Goal: Task Accomplishment & Management: Use online tool/utility

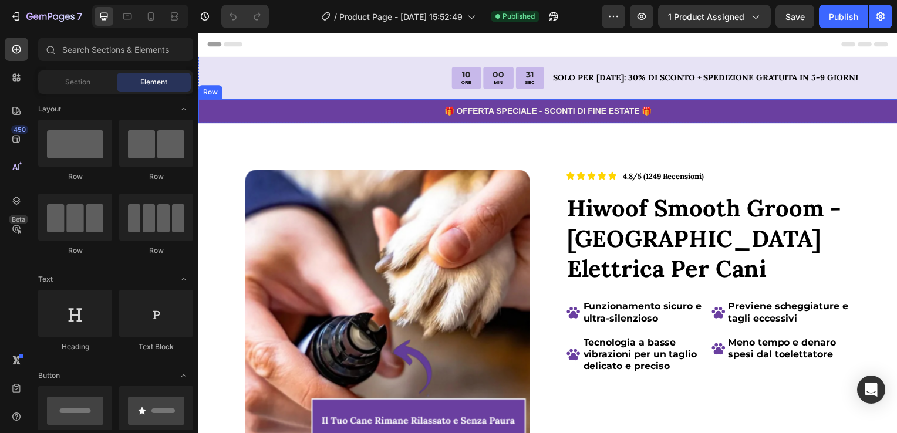
click at [428, 119] on div "🎁 OFFERTA SPECIALE - SCONTI DI FINE ESTATE 🎁 Text Block Row" at bounding box center [550, 112] width 704 height 24
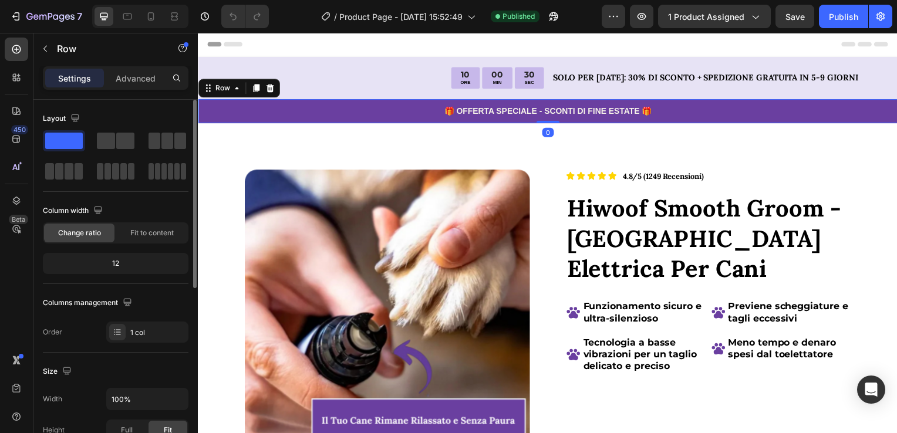
scroll to position [176, 0]
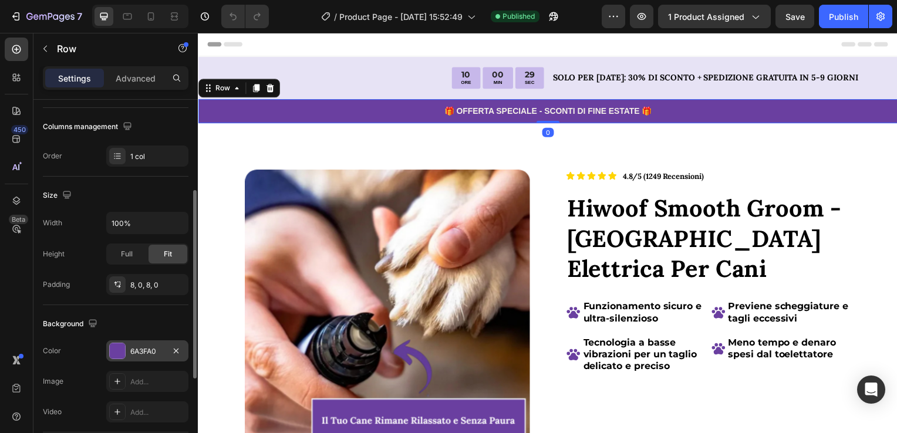
click at [146, 350] on div "6A3FA0" at bounding box center [147, 351] width 34 height 11
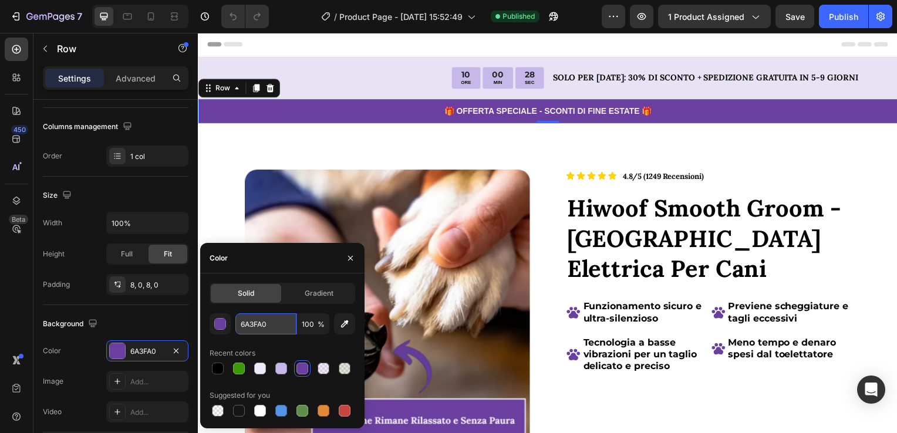
click at [259, 333] on input "6A3FA0" at bounding box center [265, 323] width 61 height 21
click at [324, 148] on div "Product Images Icon Icon Icon Icon Icon Icon List 4.8/5 (1249 Recensioni) Text …" at bounding box center [550, 389] width 704 height 530
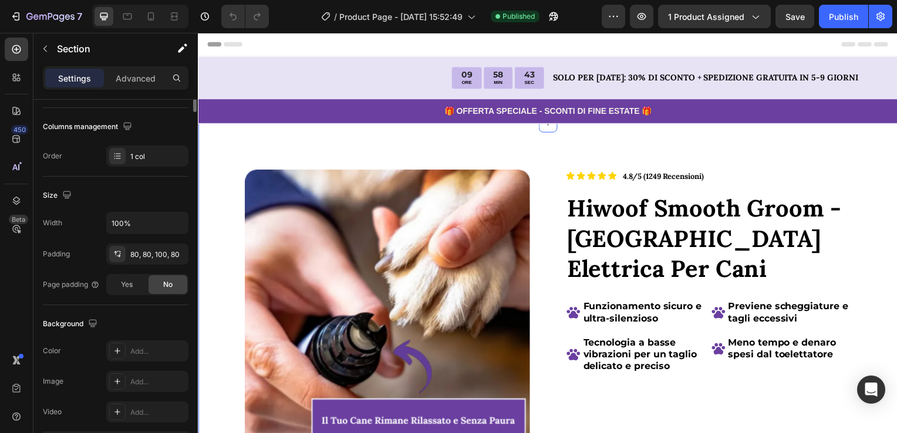
scroll to position [0, 0]
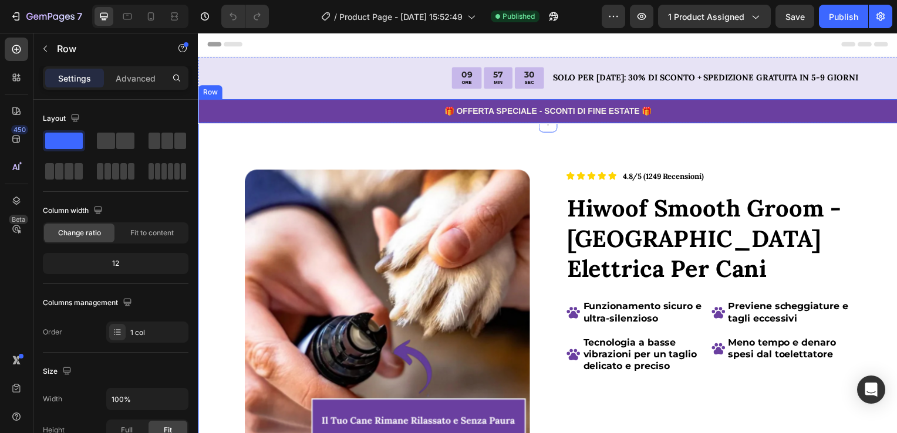
click at [309, 119] on div "🎁 OFFERTA SPECIALE - SCONTI DI FINE ESTATE 🎁 Text Block Row" at bounding box center [550, 112] width 704 height 24
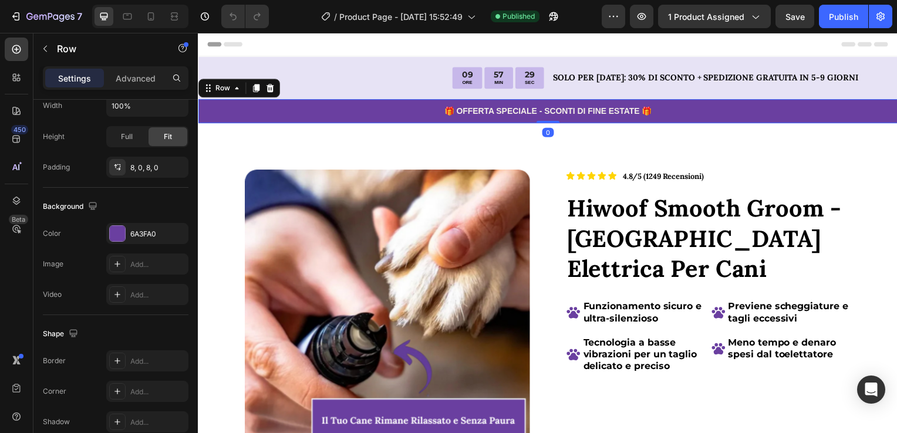
scroll to position [347, 0]
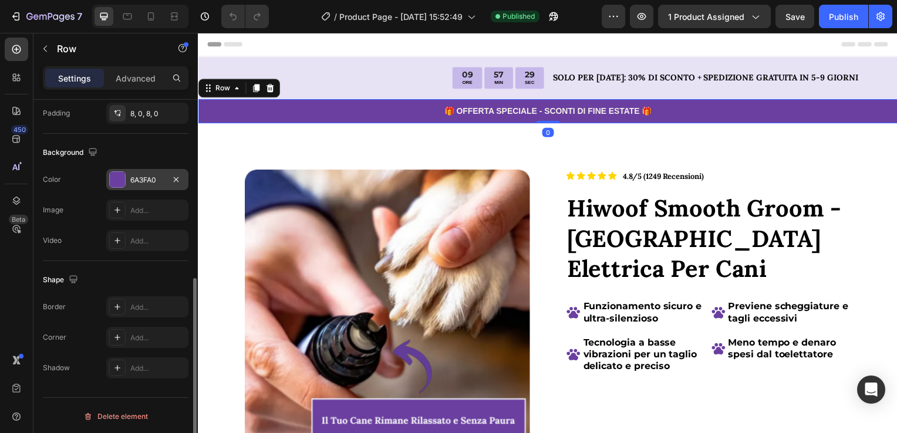
click at [142, 177] on div "6A3FA0" at bounding box center [147, 180] width 34 height 11
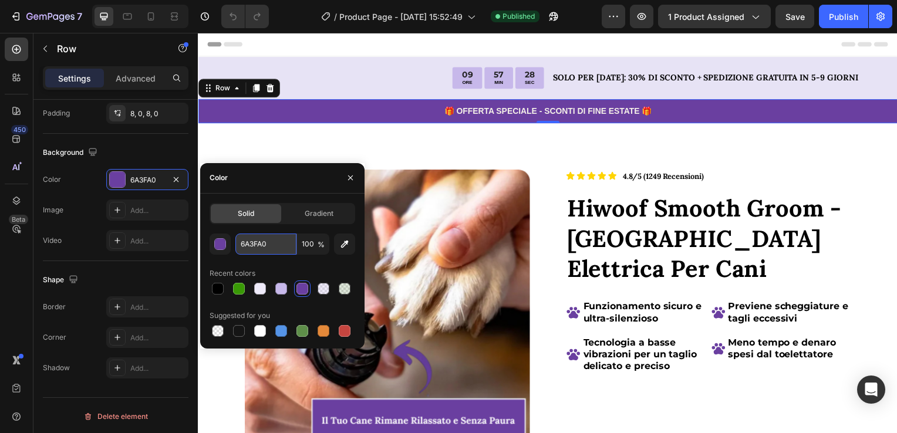
click at [265, 245] on input "6A3FA0" at bounding box center [265, 244] width 61 height 21
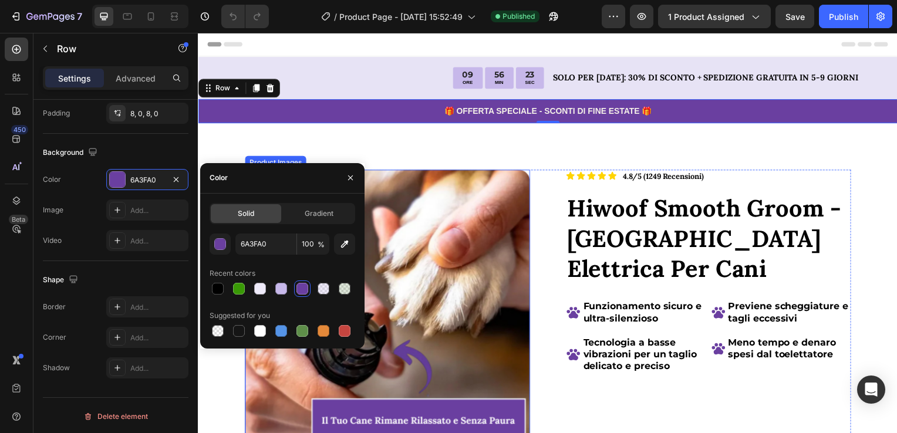
click at [417, 158] on div "Product Images Icon Icon Icon Icon Icon Icon List 4.8/5 (1249 Recensioni) Text …" at bounding box center [550, 389] width 704 height 530
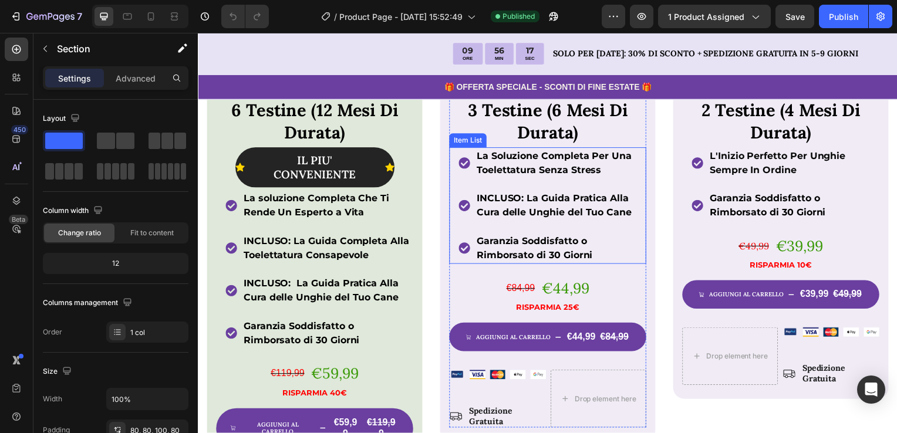
scroll to position [880, 0]
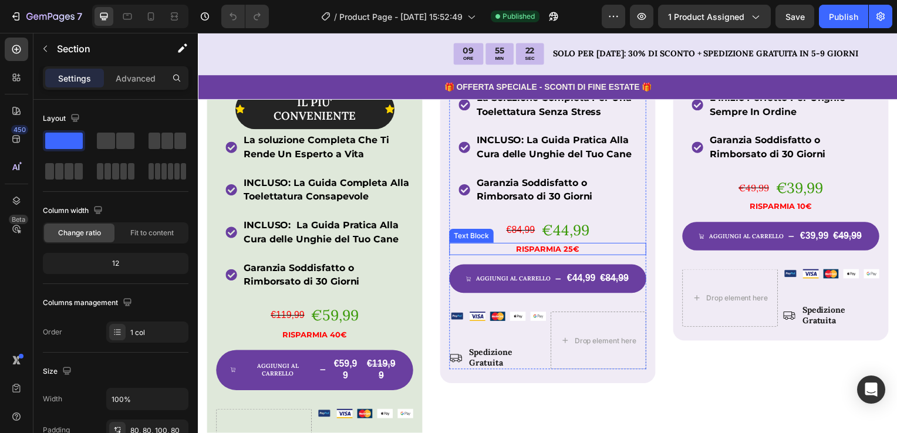
click at [570, 250] on p "RISPARMIA 25€" at bounding box center [550, 251] width 196 height 10
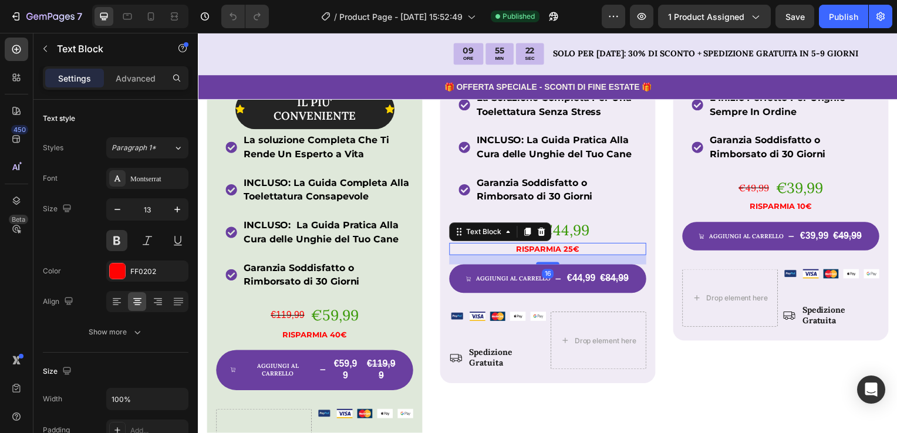
click at [570, 248] on p "RISPARMIA 25€" at bounding box center [550, 251] width 196 height 10
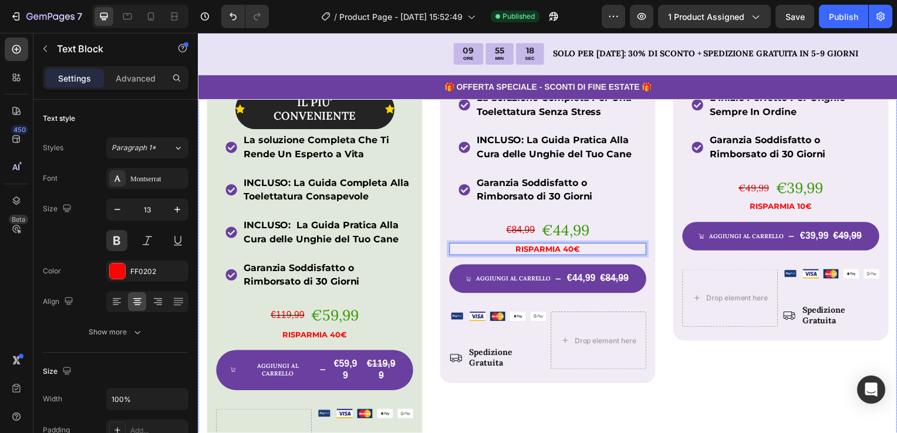
click at [685, 356] on div "Icon Icon Icon Icon Icon Icon List 4.8/5 Dai Nostri Clienti Text Block Row Prod…" at bounding box center [784, 121] width 217 height 726
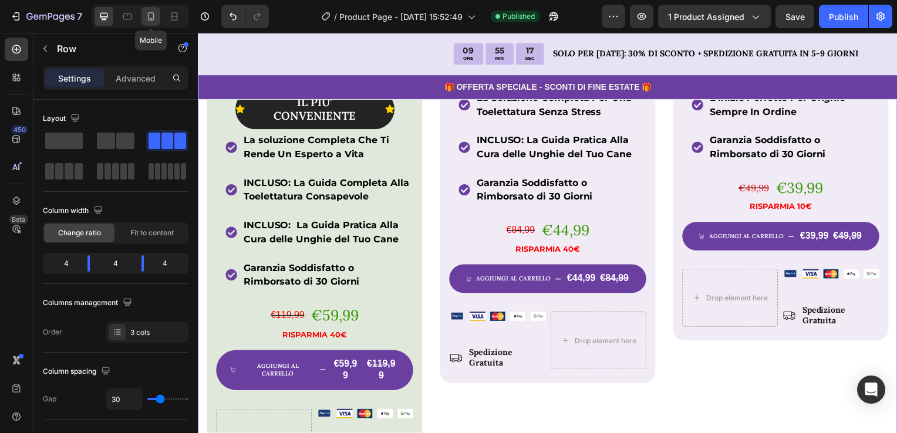
click at [159, 20] on div at bounding box center [150, 16] width 19 height 19
type input "0"
type input "100%"
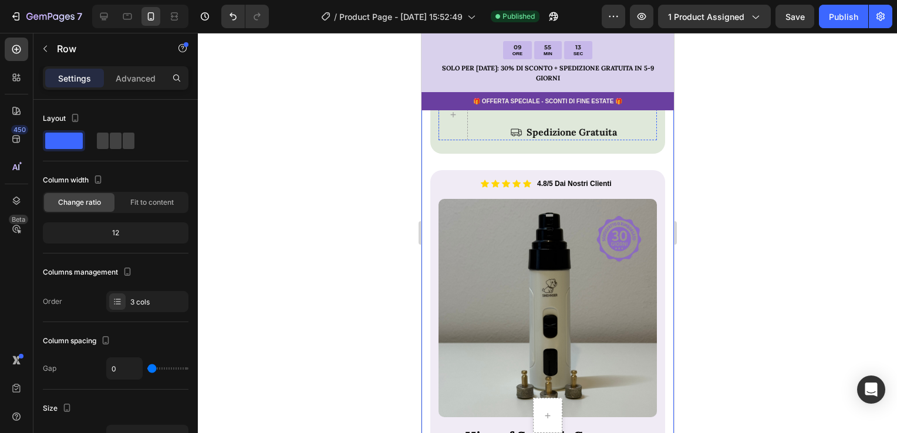
scroll to position [1484, 0]
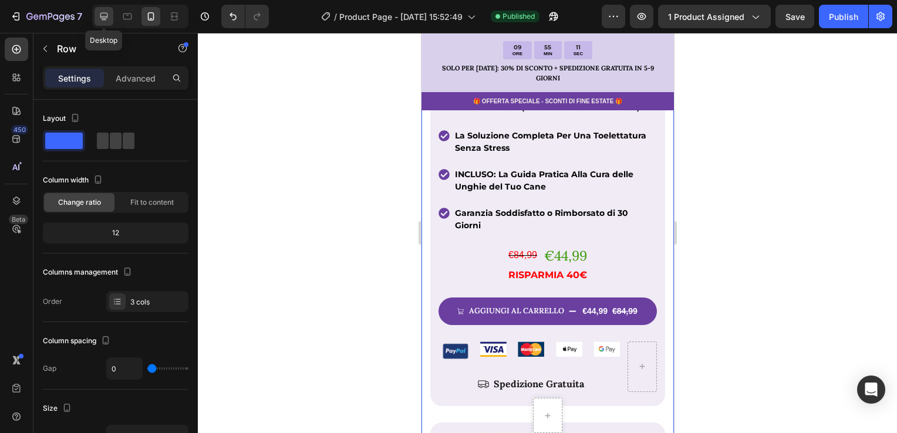
click at [107, 23] on div at bounding box center [103, 16] width 19 height 19
type input "30"
type input "1200"
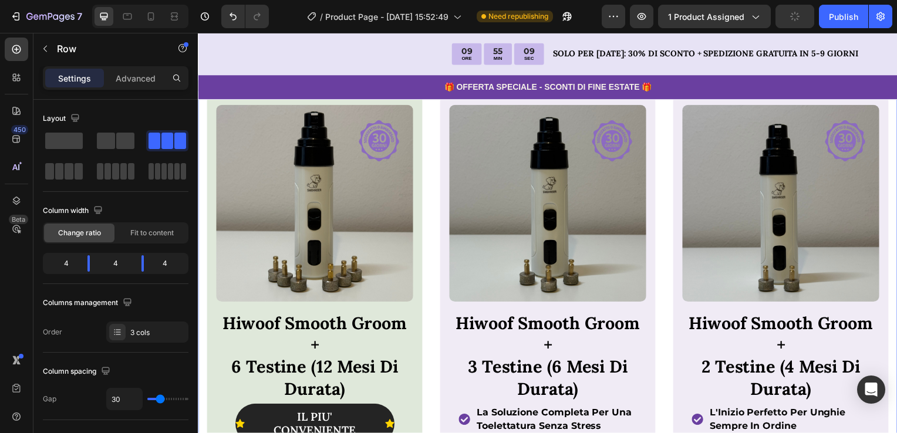
scroll to position [857, 0]
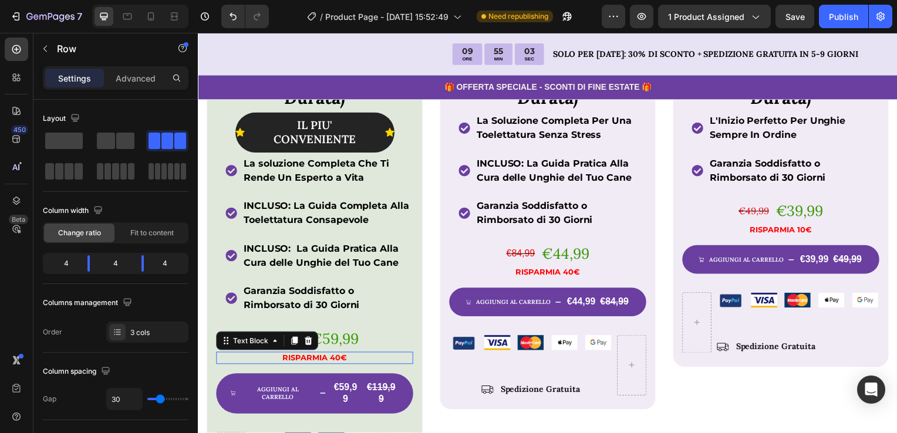
click at [331, 358] on p "RISPARMIA 40€" at bounding box center [315, 361] width 196 height 10
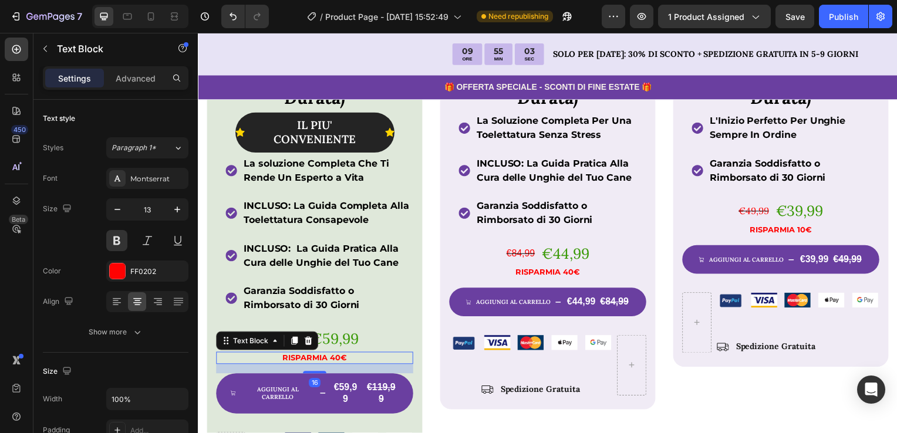
click at [339, 356] on p "RISPARMIA 40€" at bounding box center [315, 361] width 196 height 10
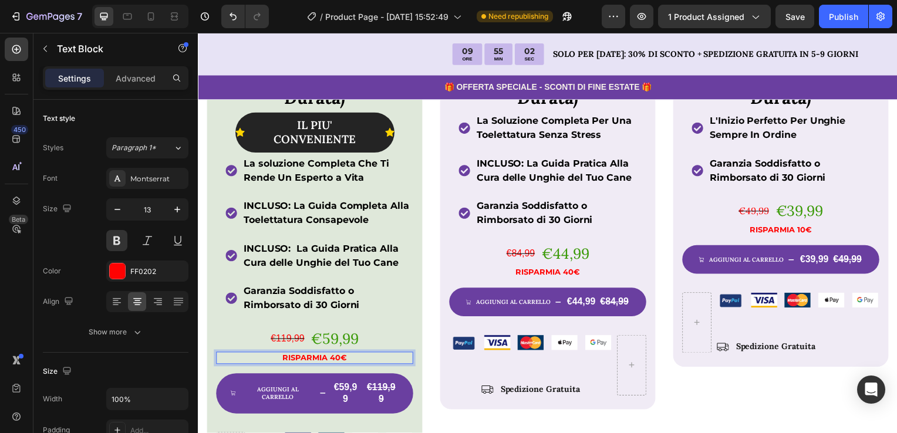
click at [356, 359] on p "RISPARMIA 40€" at bounding box center [315, 361] width 196 height 10
click at [851, 20] on div "Publish" at bounding box center [843, 17] width 29 height 12
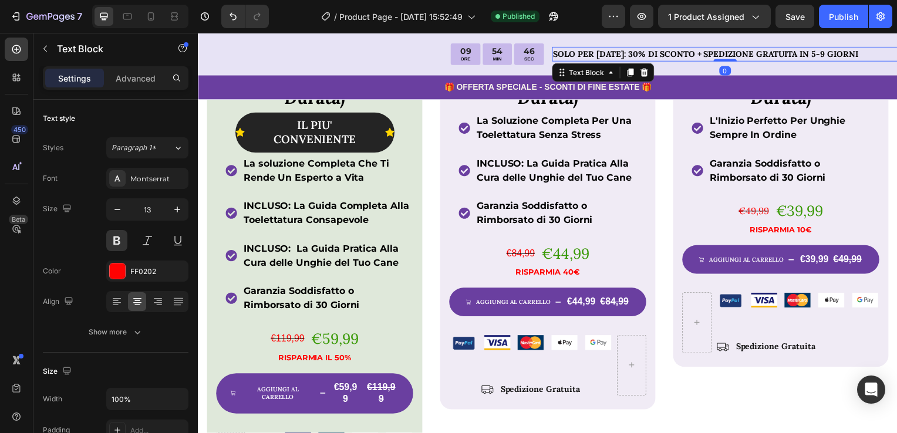
click at [621, 54] on p "SOLO PER [DATE]: 30% DI SCONTO + SPEDIZIONE GRATUITA IN 5-9 GIORNI" at bounding box center [728, 54] width 346 height 12
click at [623, 54] on p "SOLO PER [DATE]: 30% DI SCONTO + SPEDIZIONE GRATUITA IN 5-9 GIORNI" at bounding box center [728, 54] width 346 height 12
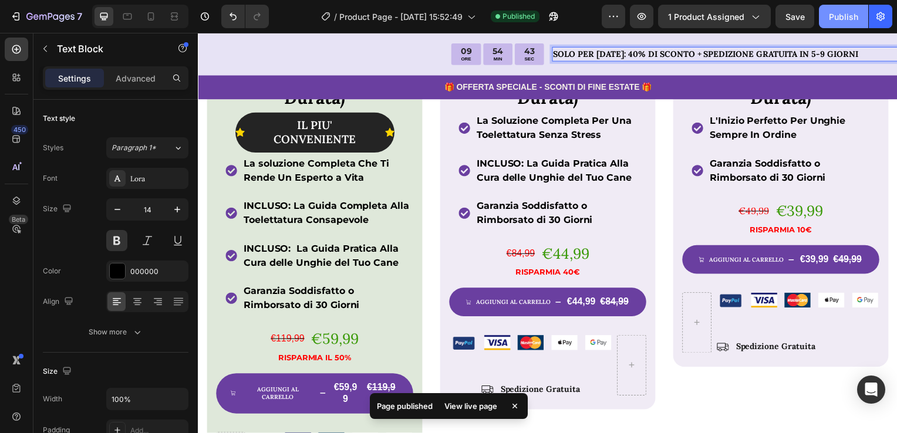
click at [831, 15] on div "Publish" at bounding box center [843, 17] width 29 height 12
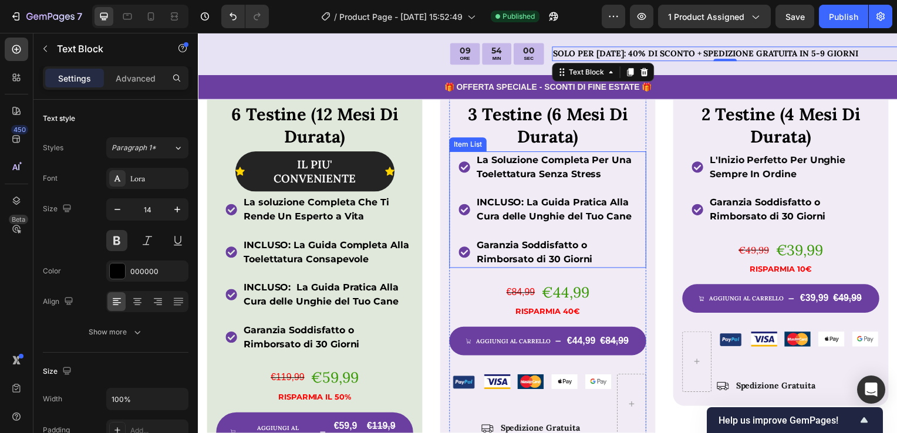
scroll to position [798, 0]
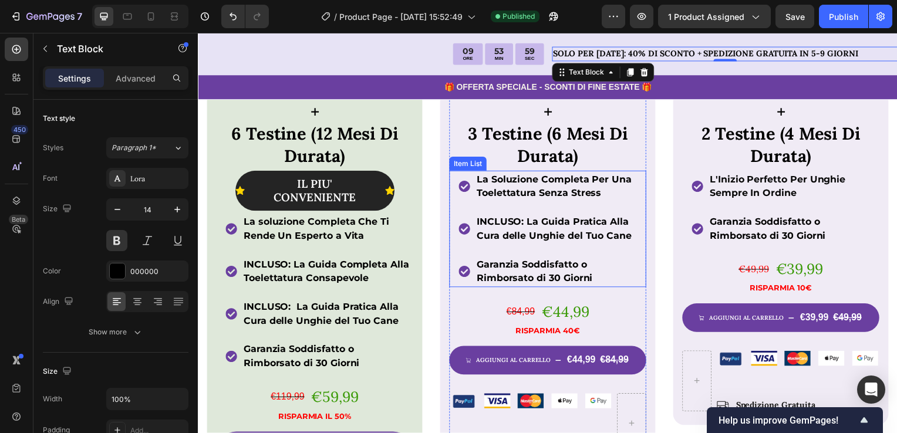
click at [630, 234] on p "INCLUSO: La Guida Pratica Alla Cura delle Unghie del Tuo Cane" at bounding box center [562, 231] width 169 height 28
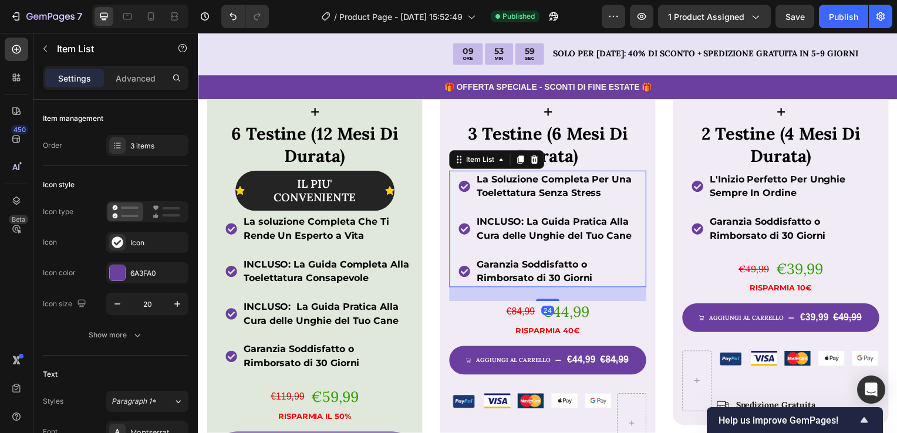
click at [630, 234] on p "INCLUSO: La Guida Pratica Alla Cura delle Unghie del Tuo Cane" at bounding box center [562, 231] width 169 height 28
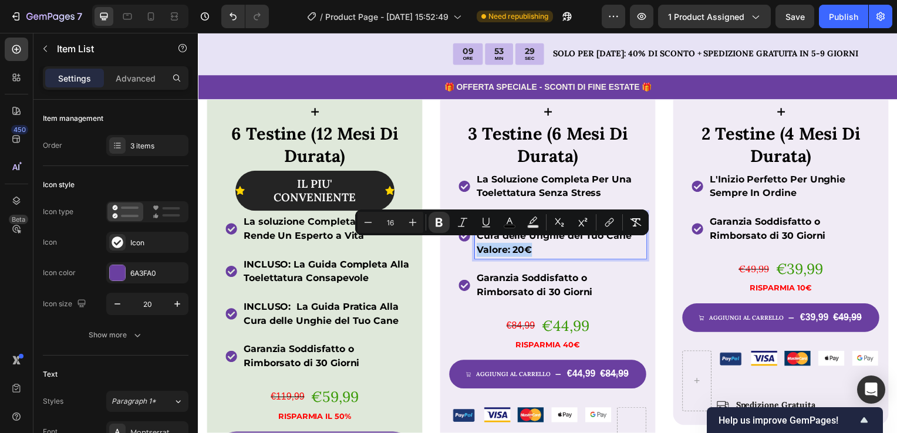
drag, startPoint x: 539, startPoint y: 246, endPoint x: 477, endPoint y: 246, distance: 61.6
click at [478, 246] on p "INCLUSO: La Guida Pratica Alla Cura delle Unghie del Tuo Cane Valore: 20€" at bounding box center [562, 238] width 169 height 42
click at [514, 221] on icon "Editor contextual toolbar" at bounding box center [509, 223] width 12 height 12
type input "000000"
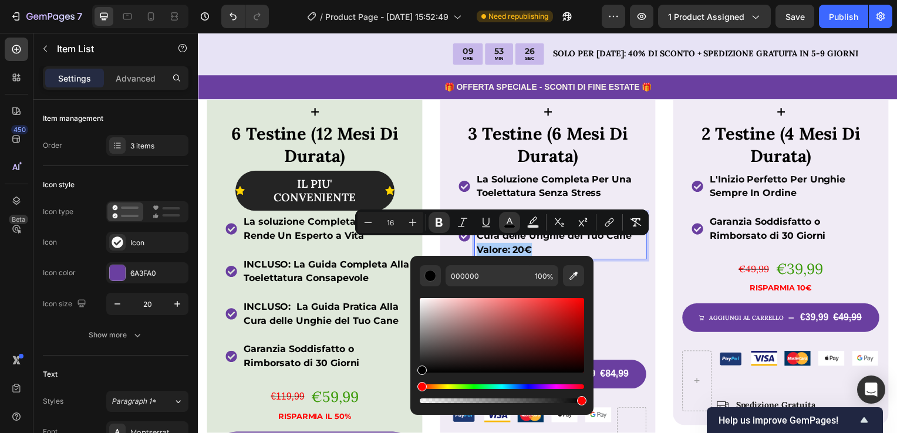
click at [593, 302] on div "000000 100 %" at bounding box center [501, 331] width 183 height 150
click at [636, 300] on div "Icon Icon Icon Icon Icon Icon List 4.8/5 Dai Nostri Clienti Text Block Row Prod…" at bounding box center [550, 83] width 198 height 468
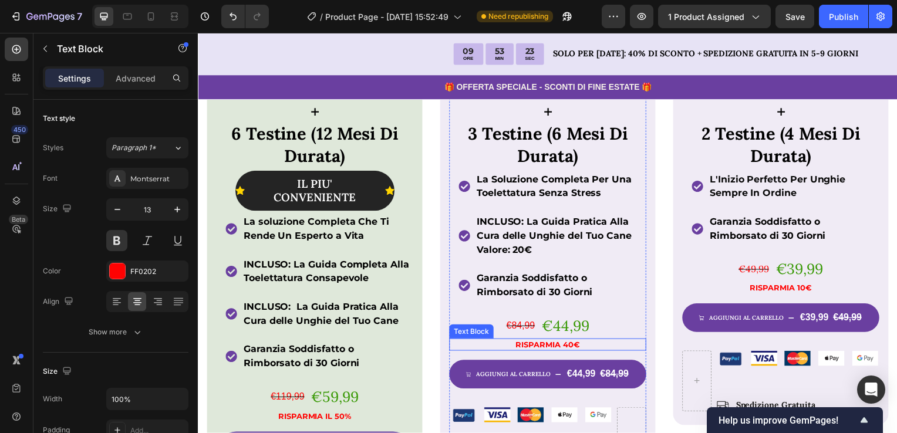
click at [558, 343] on p "RISPARMIA 40€" at bounding box center [550, 347] width 196 height 10
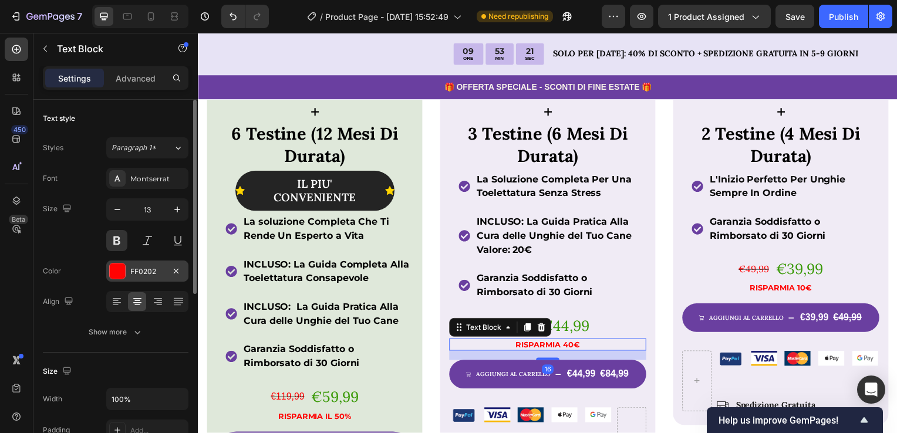
click at [160, 265] on div "FF0202" at bounding box center [147, 271] width 82 height 21
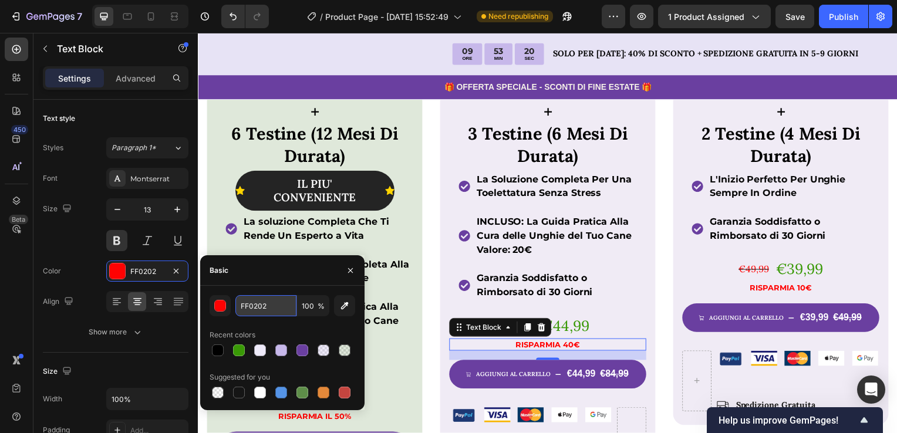
click at [253, 311] on input "FF0202" at bounding box center [265, 305] width 61 height 21
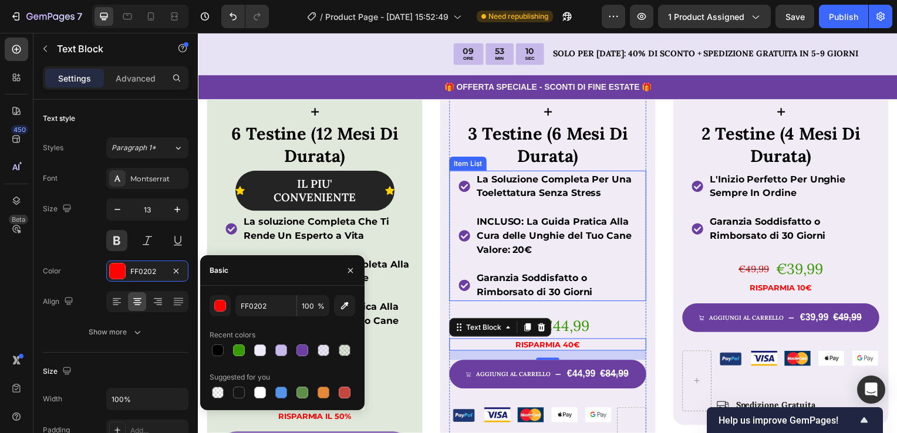
click at [520, 254] on div "INCLUSO: La Guida Pratica Alla Cura delle Unghie del Tuo Cane Valore: 20€" at bounding box center [562, 238] width 173 height 46
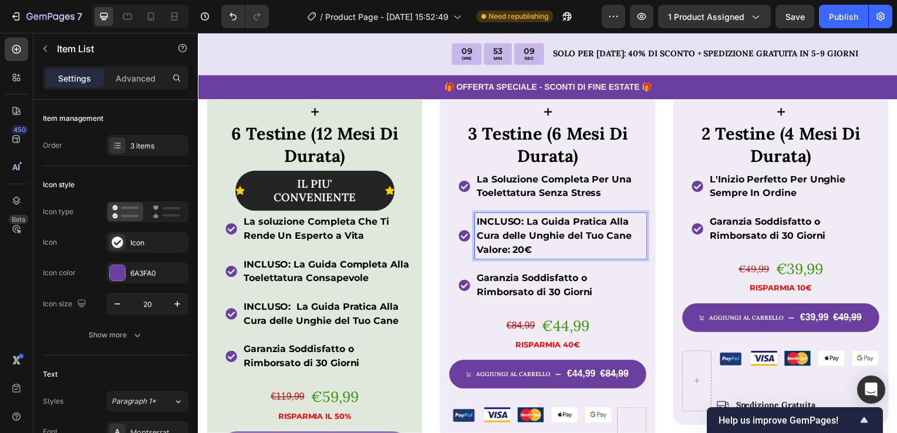
click at [533, 248] on p "INCLUSO: La Guida Pratica Alla Cura delle Unghie del Tuo Cane Valore: 20€" at bounding box center [562, 238] width 169 height 42
drag, startPoint x: 533, startPoint y: 248, endPoint x: 472, endPoint y: 248, distance: 61.0
click at [472, 248] on div "INCLUSO: La Guida Pratica Alla Cura delle Unghie del Tuo Cane Valore: 20€" at bounding box center [554, 238] width 189 height 46
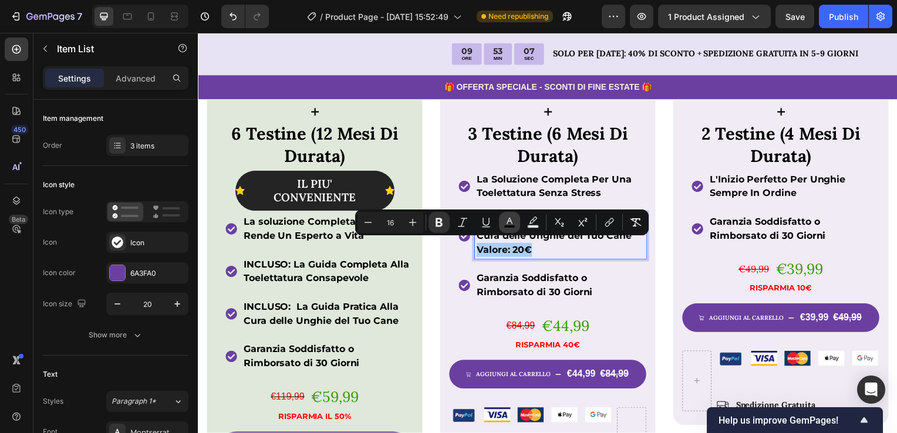
click at [509, 224] on icon "Editor contextual toolbar" at bounding box center [509, 223] width 12 height 12
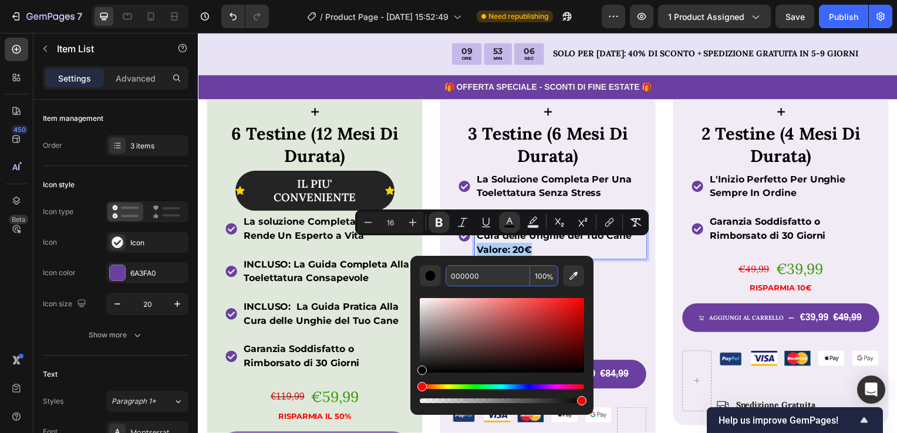
click at [489, 277] on input "000000" at bounding box center [487, 275] width 84 height 21
paste input "FF0202"
type input "FF0202"
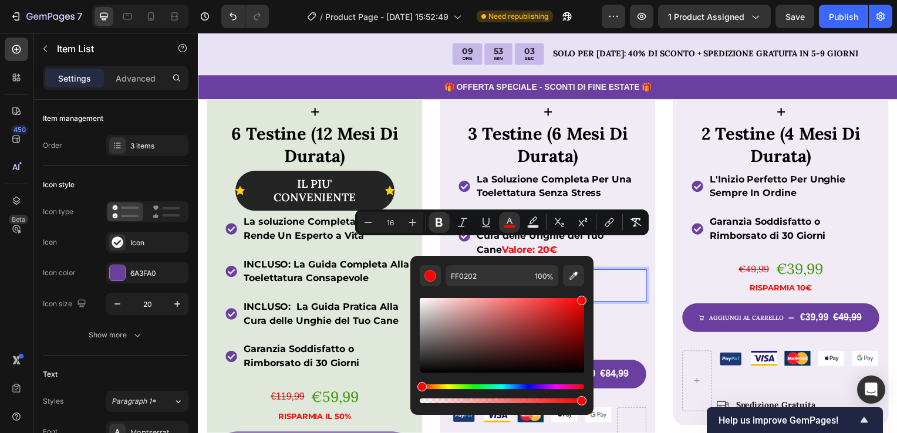
click at [616, 275] on p "Garanzia Soddisfatto o Rimborsato di 30 Giorni" at bounding box center [562, 287] width 169 height 28
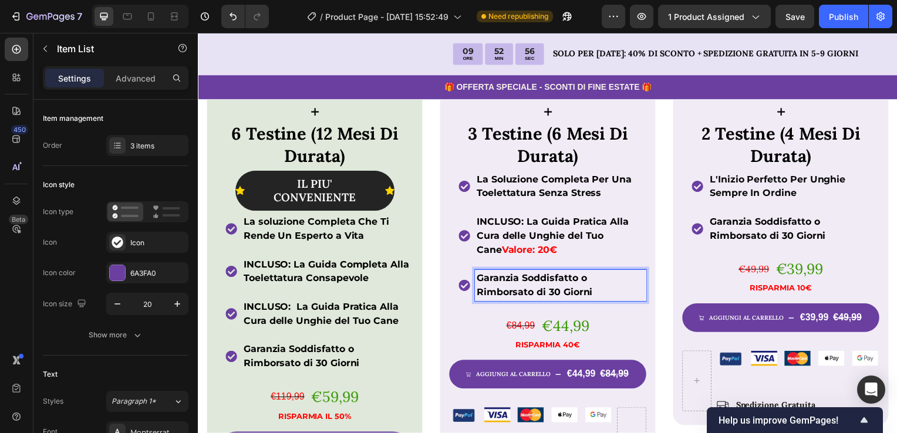
drag, startPoint x: 576, startPoint y: 241, endPoint x: 569, endPoint y: 241, distance: 7.0
click at [572, 241] on p "INCLUSO: La Guida Pratica Alla Cura delle Unghie del Tuo Cane Valore: 20€" at bounding box center [562, 238] width 169 height 42
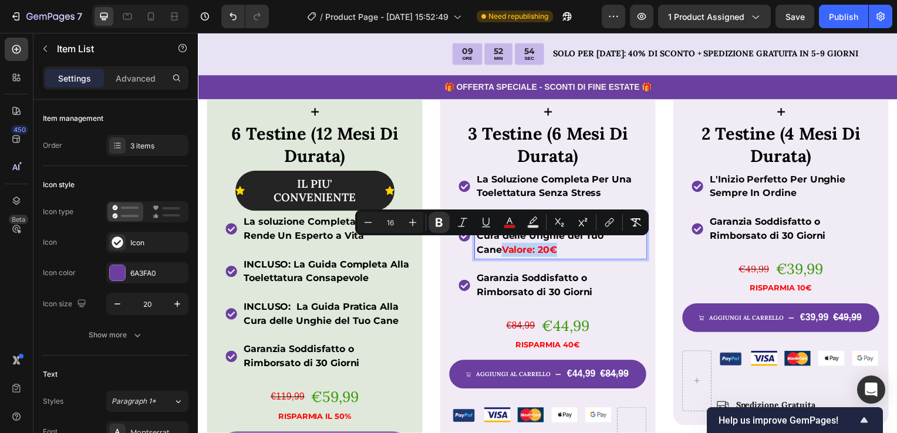
drag, startPoint x: 538, startPoint y: 245, endPoint x: 477, endPoint y: 251, distance: 61.3
click at [478, 251] on p "INCLUSO: La Guida Pratica Alla Cura delle Unghie del Tuo Cane Valore: 20€" at bounding box center [562, 238] width 169 height 42
copy strong "Valore: 20€"
click at [603, 253] on p "INCLUSO: La Guida Pratica Alla Cura delle Unghie del Tuo Cane Valore: 20€" at bounding box center [562, 238] width 169 height 42
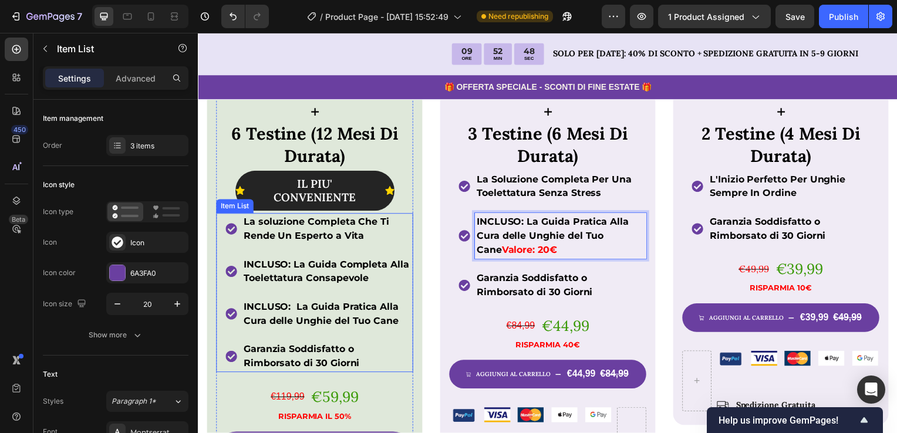
click at [407, 317] on p "INCLUSO: La Guida Pratica Alla Cura delle Unghie del Tuo Cane" at bounding box center [328, 316] width 169 height 28
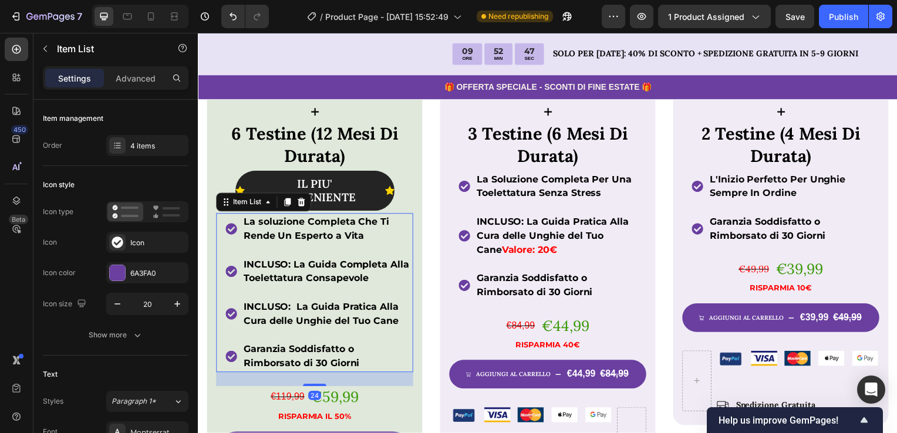
click at [403, 317] on p "INCLUSO: La Guida Pratica Alla Cura delle Unghie del Tuo Cane" at bounding box center [328, 316] width 169 height 28
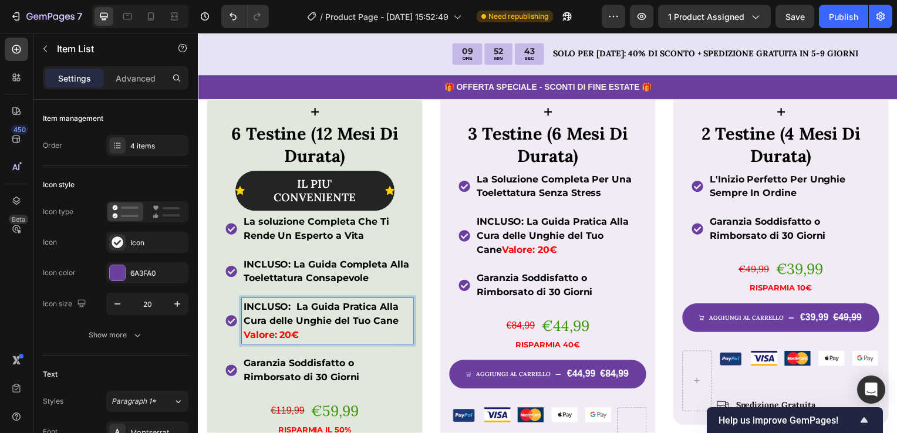
click at [390, 279] on p "INCLUSO: La Guida Completa Alla Toelettatura Consapevole" at bounding box center [328, 273] width 169 height 28
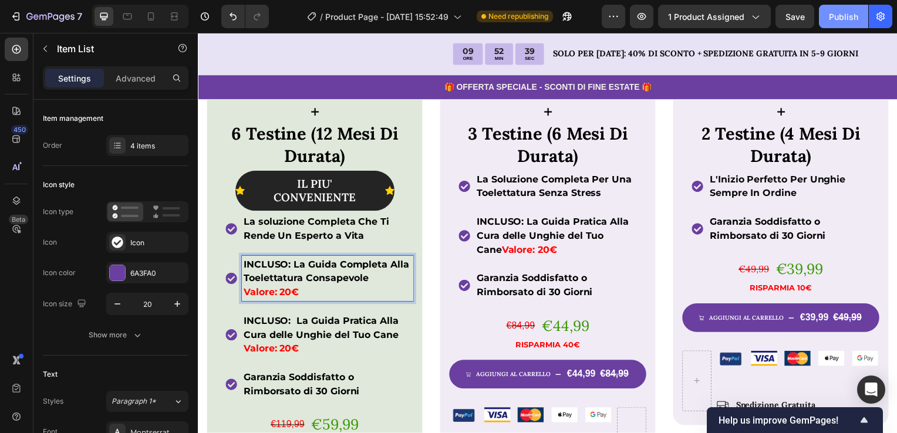
click at [833, 19] on div "Publish" at bounding box center [843, 17] width 29 height 12
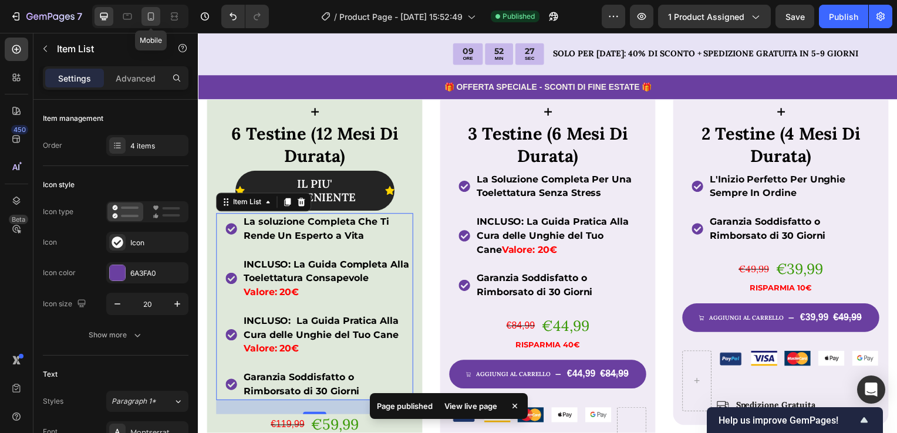
click at [157, 23] on div at bounding box center [150, 16] width 19 height 19
type input "14"
type input "18"
type input "6"
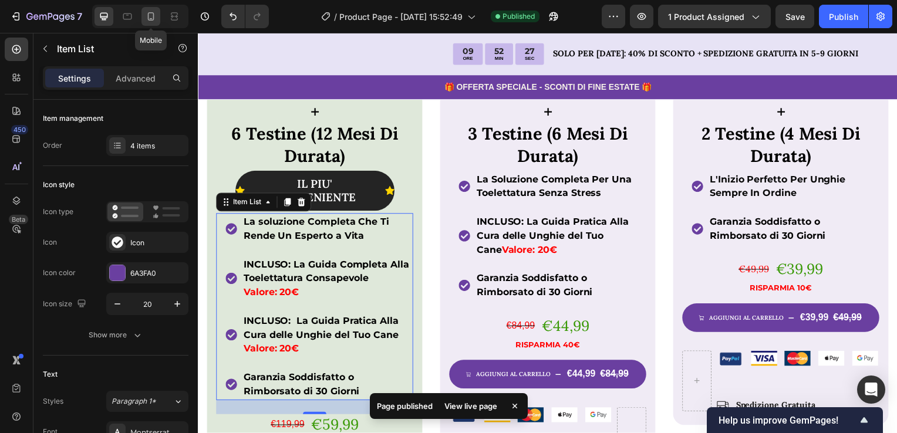
type input "6"
type input "19"
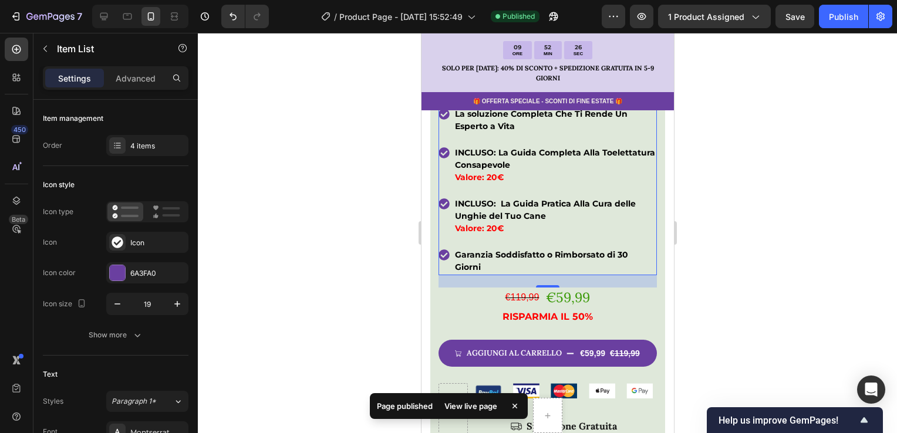
scroll to position [874, 0]
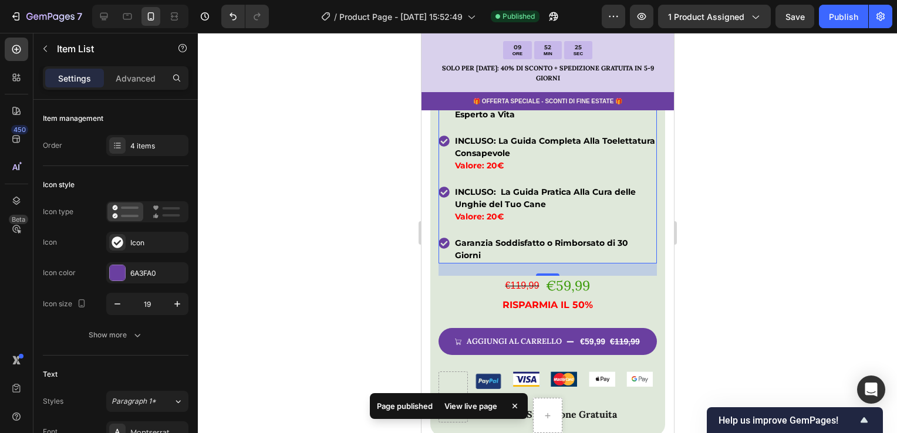
click at [339, 171] on div at bounding box center [547, 233] width 699 height 400
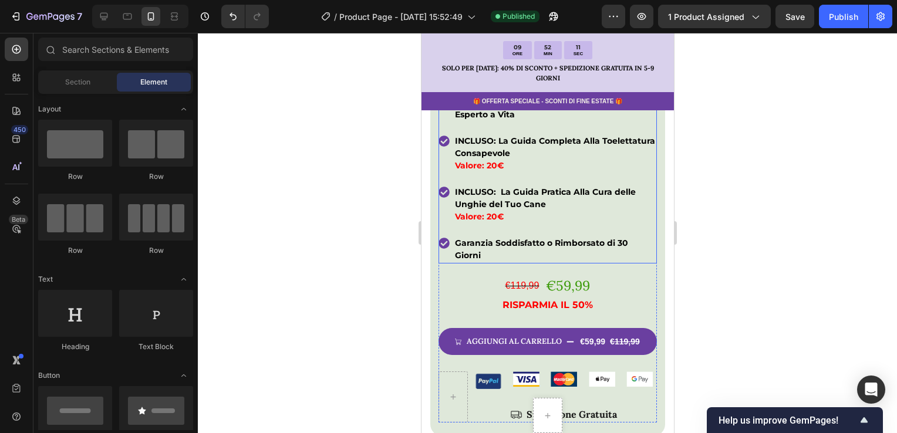
click at [458, 211] on strong "Valore: 20€" at bounding box center [478, 216] width 49 height 11
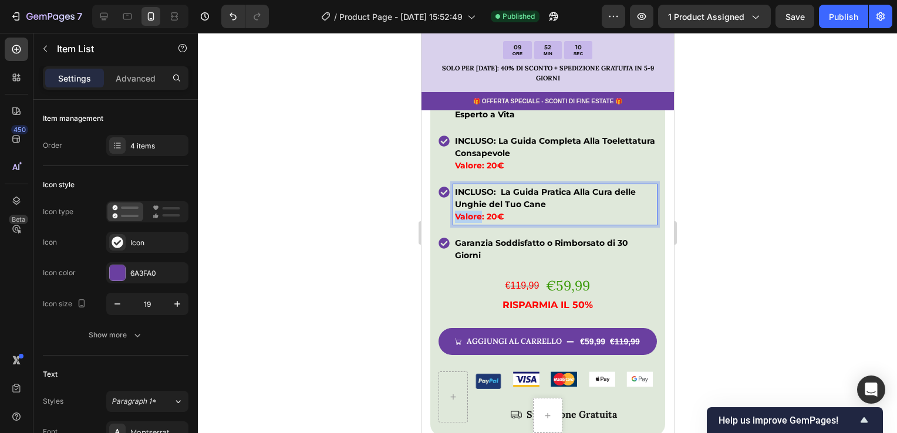
click at [455, 211] on strong "Valore: 20€" at bounding box center [478, 216] width 49 height 11
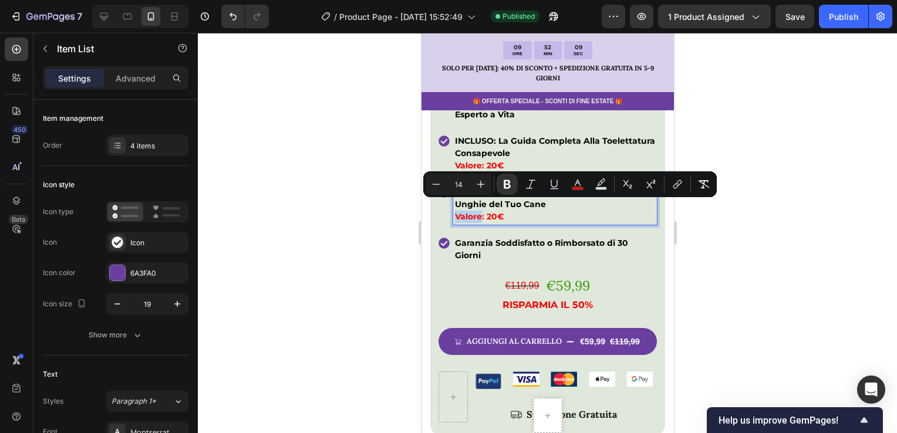
click at [455, 211] on strong "Valore: 20€" at bounding box center [478, 216] width 49 height 11
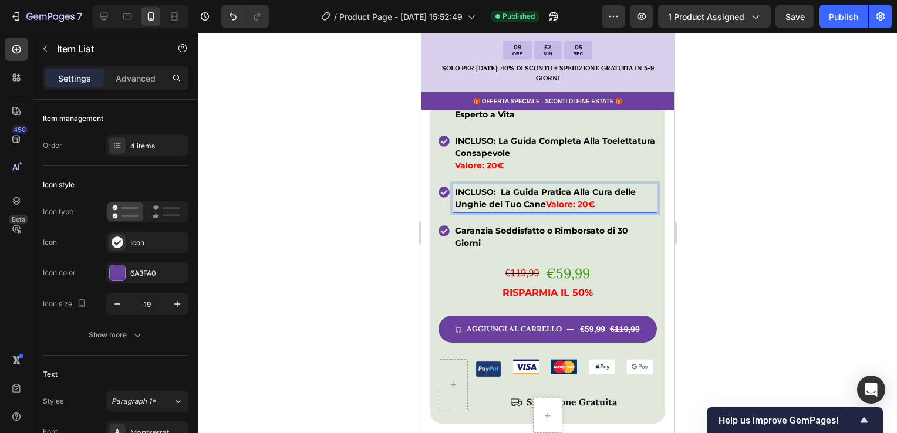
click at [457, 160] on strong "Valore: 20€" at bounding box center [478, 165] width 49 height 11
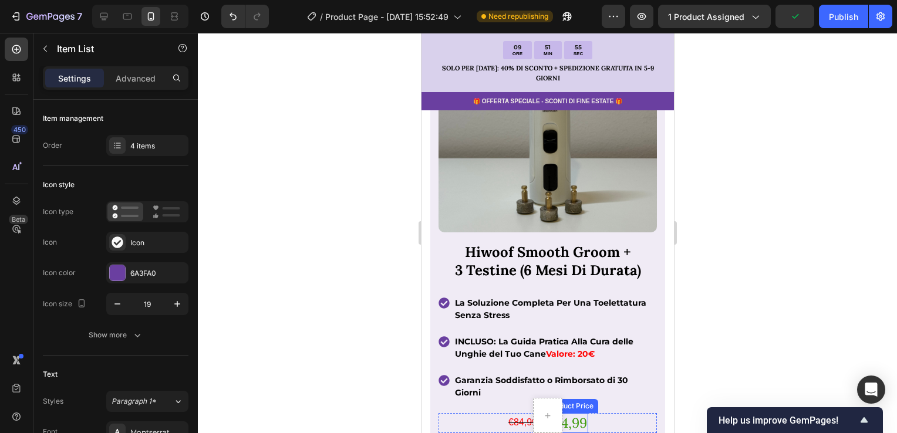
scroll to position [1285, 0]
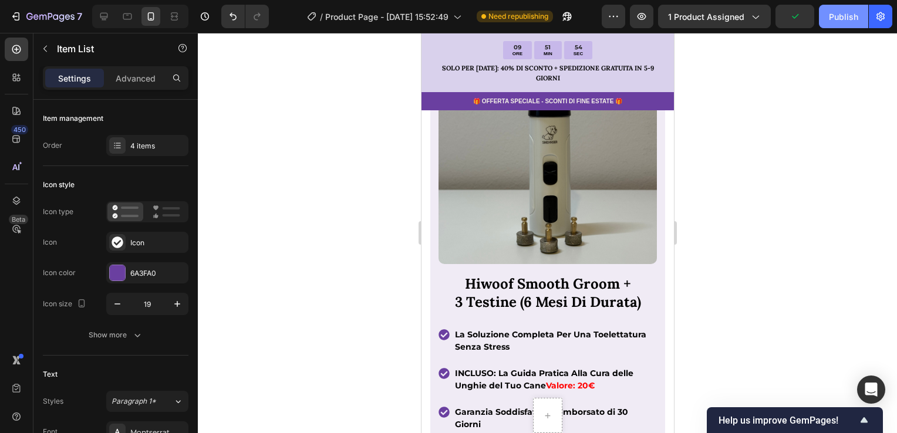
click at [841, 20] on div "Publish" at bounding box center [843, 17] width 29 height 12
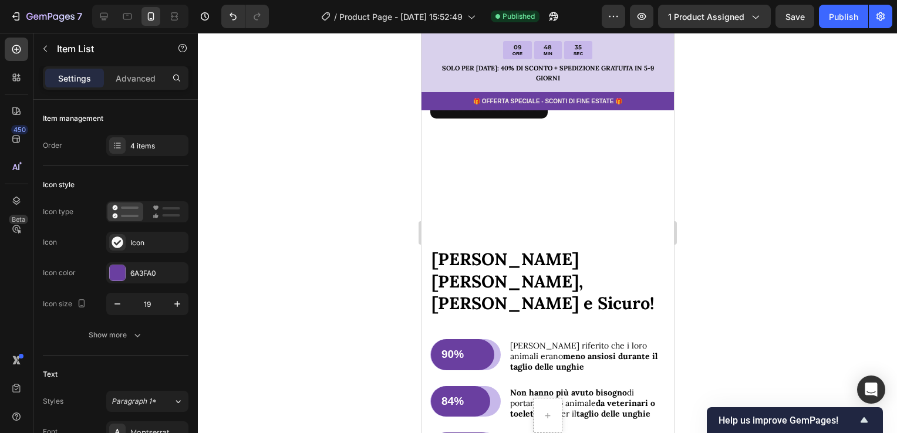
scroll to position [6801, 0]
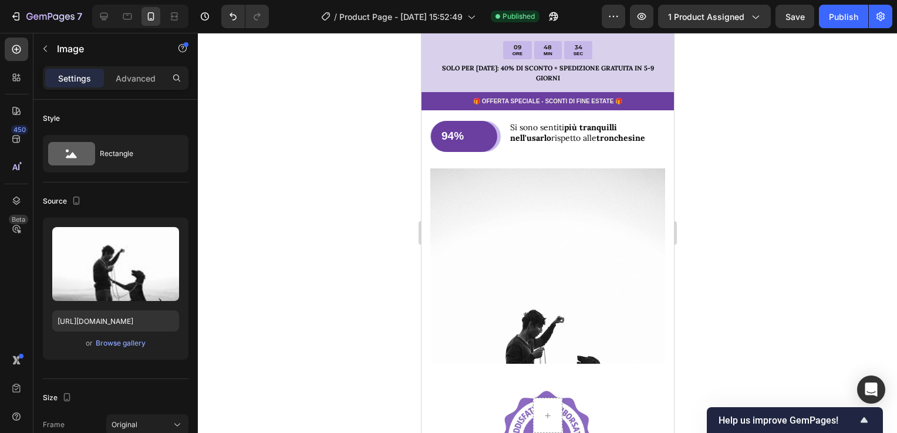
click at [558, 259] on img at bounding box center [547, 344] width 235 height 352
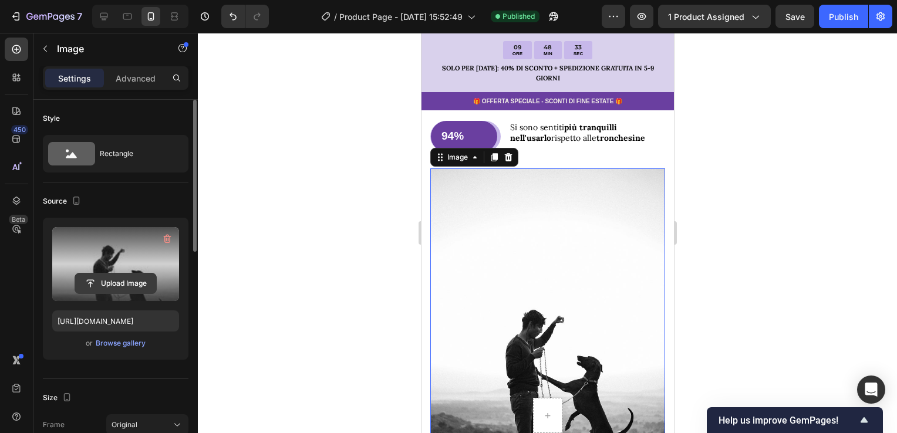
click at [133, 276] on input "file" at bounding box center [115, 283] width 81 height 20
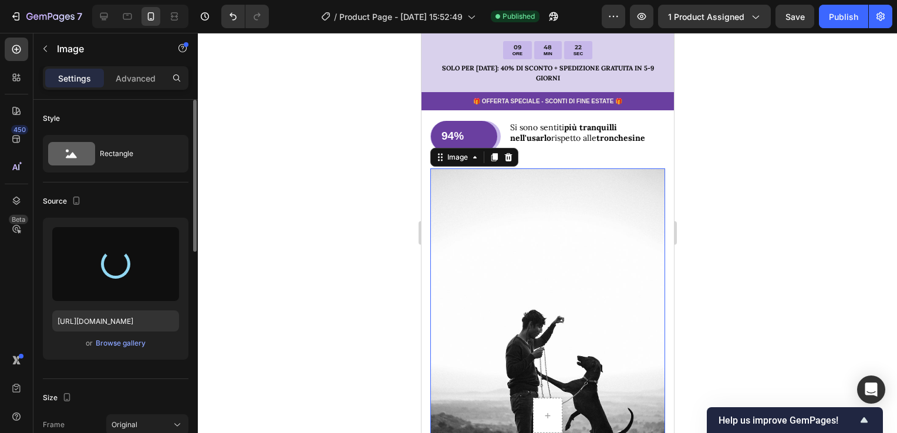
type input "[URL][DOMAIN_NAME]"
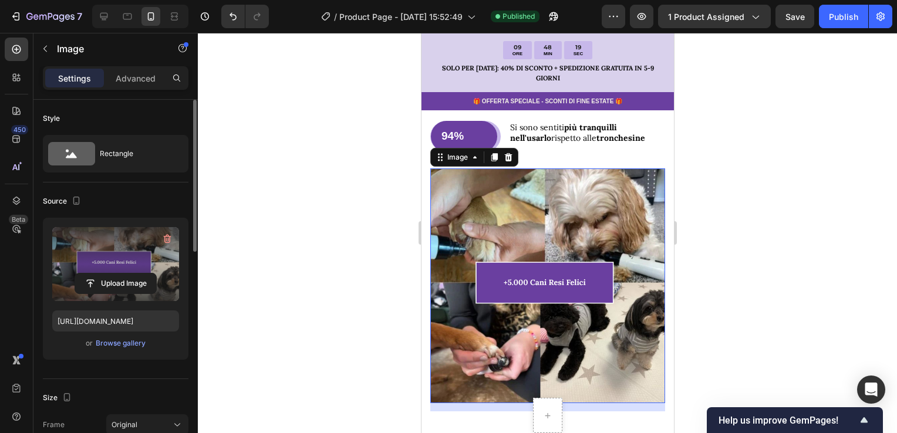
click at [293, 292] on div at bounding box center [547, 233] width 699 height 400
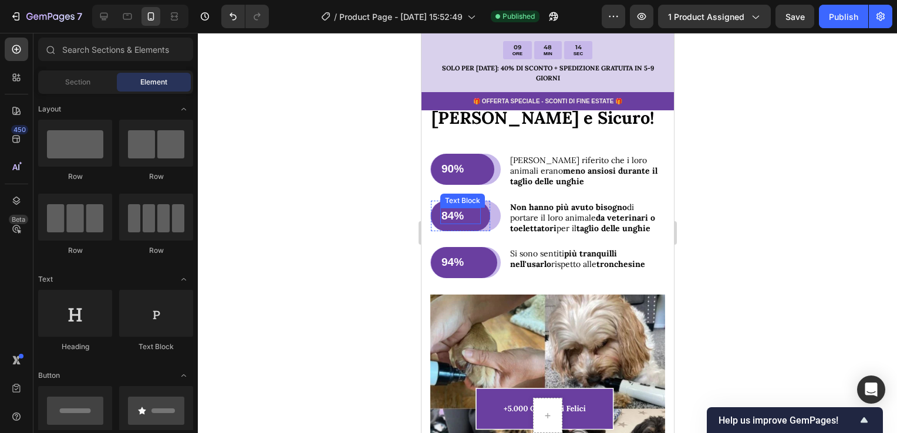
scroll to position [6742, 0]
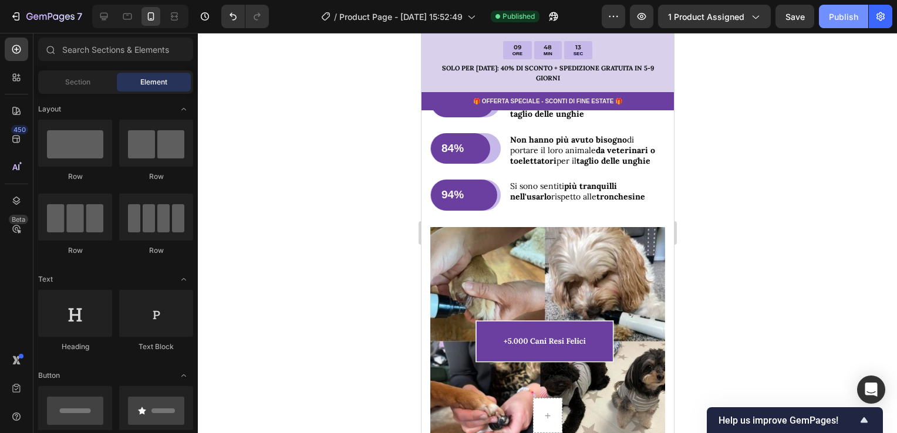
click at [853, 16] on div "Publish" at bounding box center [843, 17] width 29 height 12
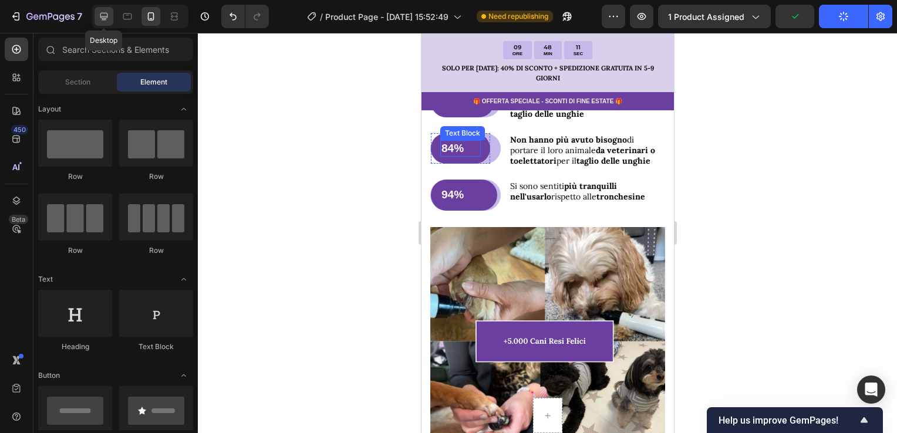
click at [104, 13] on icon at bounding box center [104, 17] width 8 height 8
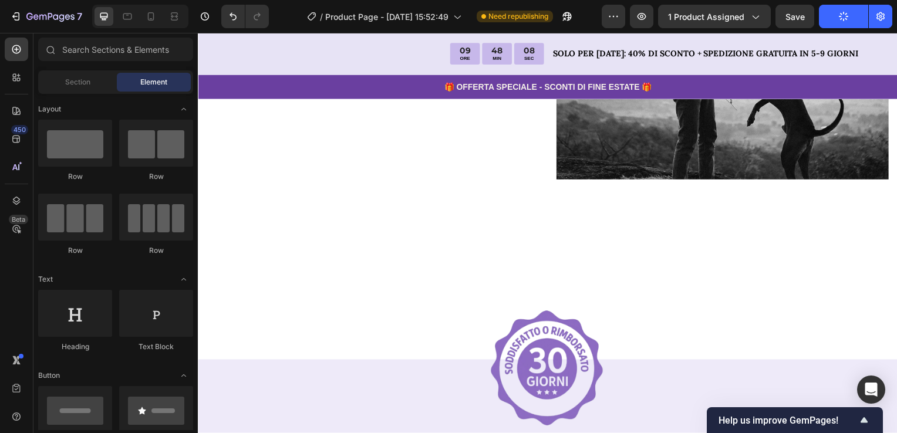
scroll to position [5851, 0]
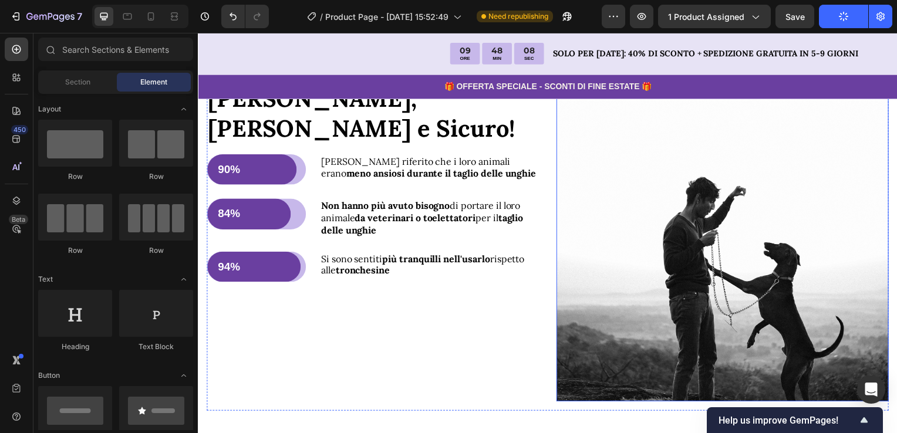
click at [718, 240] on img at bounding box center [726, 228] width 334 height 352
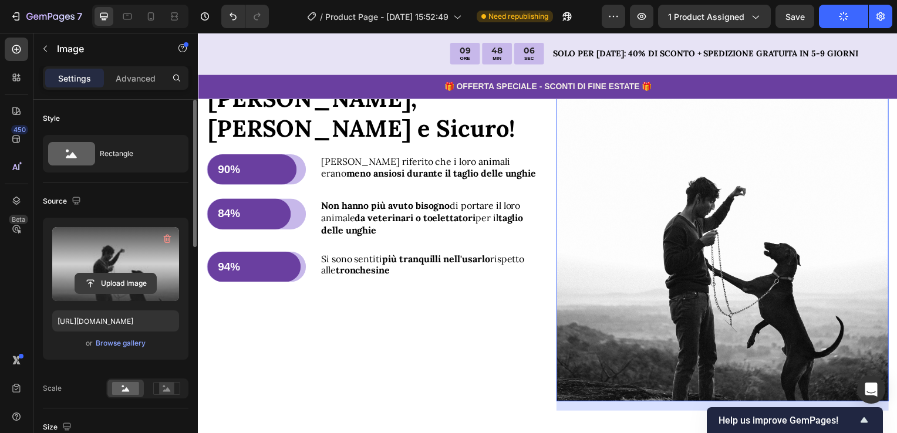
click at [130, 273] on input "file" at bounding box center [115, 283] width 81 height 20
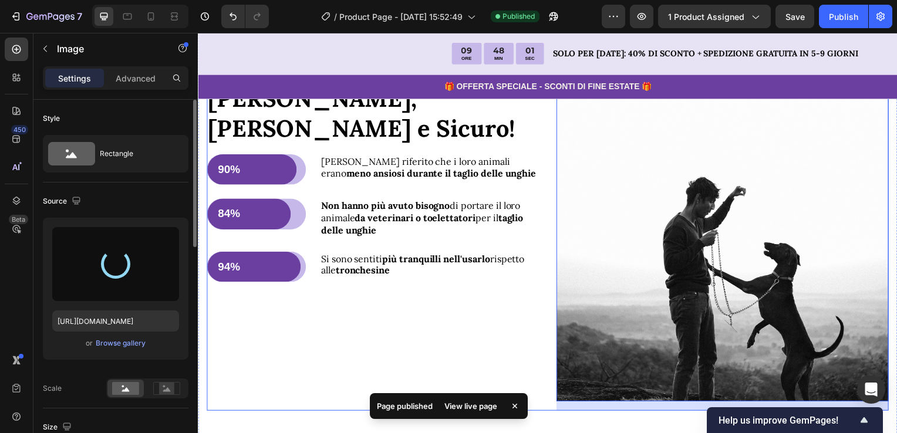
type input "[URL][DOMAIN_NAME]"
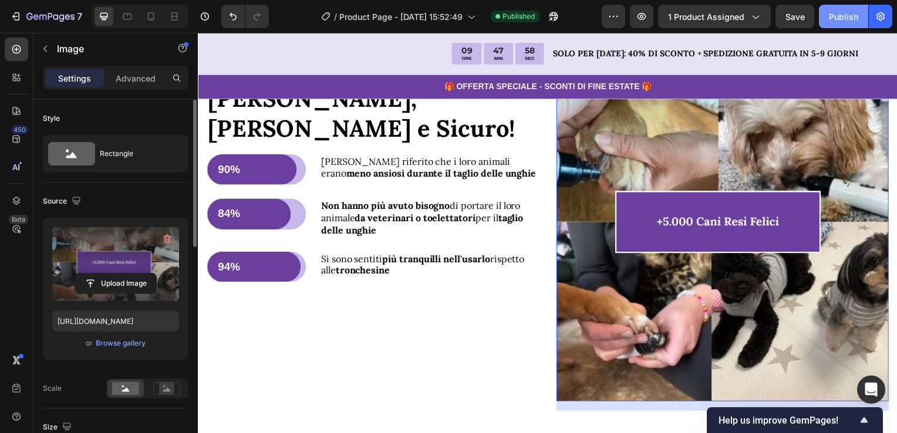
click at [837, 8] on button "Publish" at bounding box center [843, 16] width 49 height 23
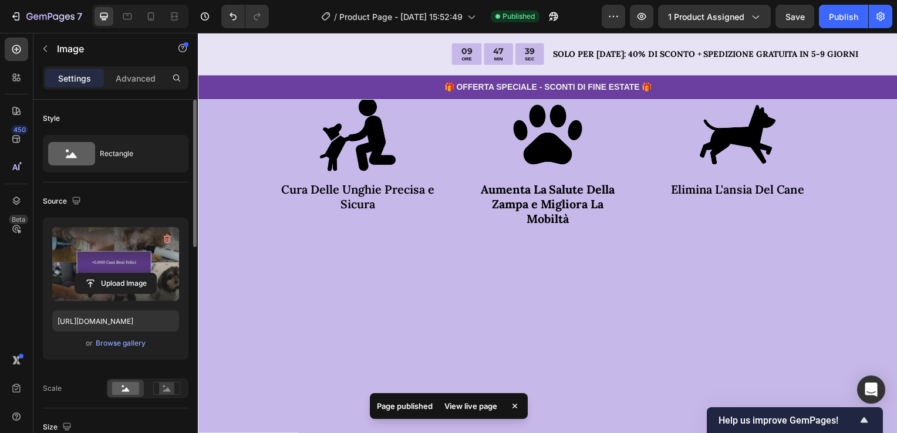
scroll to position [2213, 0]
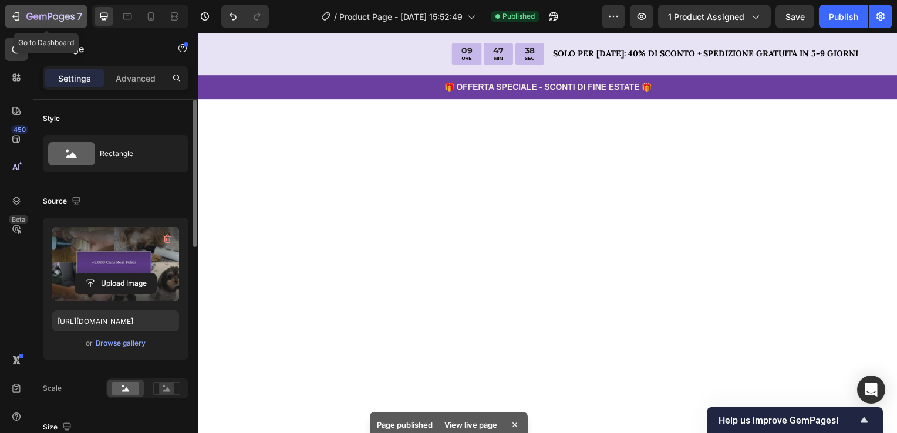
click at [16, 20] on icon "button" at bounding box center [17, 16] width 5 height 8
